Goal: Find contact information: Find contact information

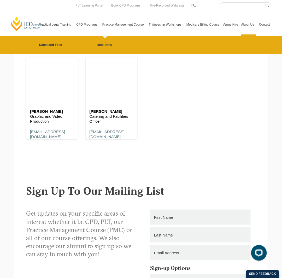
scroll to position [1628, 0]
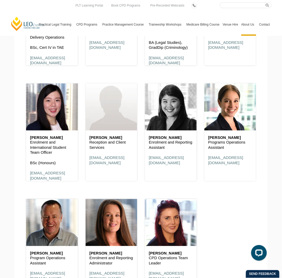
click at [176, 116] on header at bounding box center [171, 107] width 52 height 47
click at [169, 139] on h6 "[PERSON_NAME]" at bounding box center [171, 138] width 44 height 4
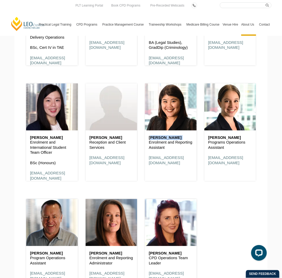
click at [169, 139] on h6 "[PERSON_NAME]" at bounding box center [171, 138] width 44 height 4
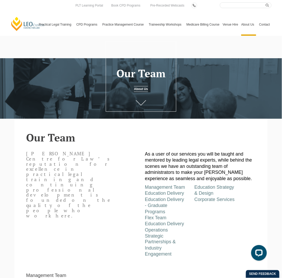
scroll to position [0, 0]
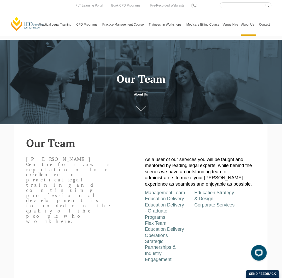
click at [201, 112] on div at bounding box center [141, 82] width 282 height 85
